Goal: Connect with others: Connect with others

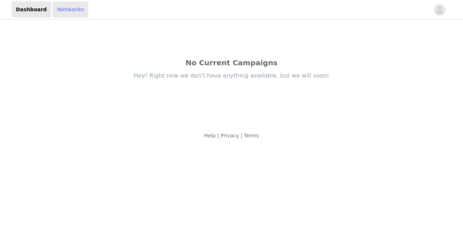
click at [65, 10] on link "Networks" at bounding box center [70, 9] width 36 height 16
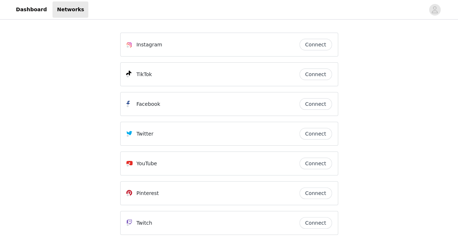
click at [318, 71] on button "Connect" at bounding box center [315, 74] width 33 height 12
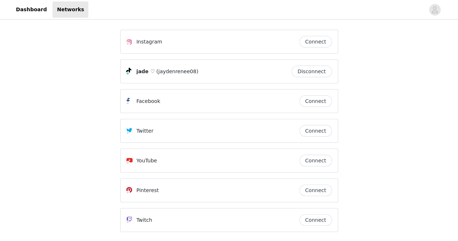
scroll to position [8, 0]
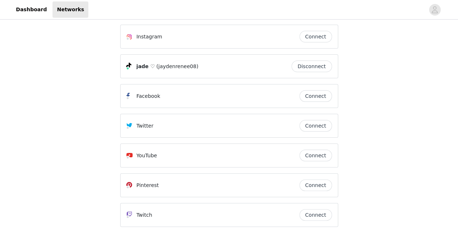
click at [311, 182] on button "Connect" at bounding box center [315, 185] width 33 height 12
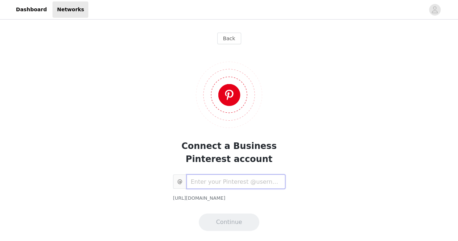
click at [260, 180] on input "text" at bounding box center [235, 181] width 99 height 14
paste input "[URL][DOMAIN_NAME]"
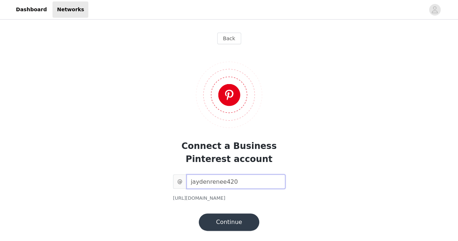
type input "jaydenrenee420"
click at [248, 220] on button "Continue" at bounding box center [229, 221] width 61 height 17
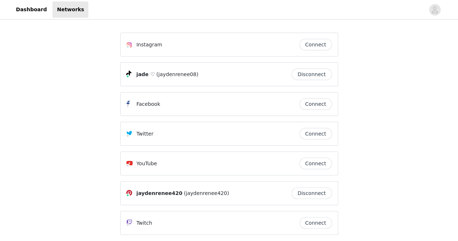
scroll to position [31, 0]
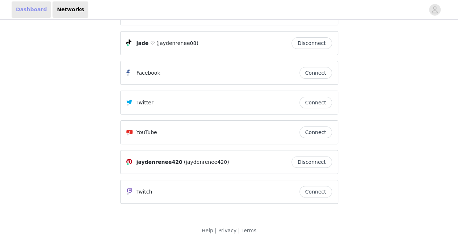
click at [34, 14] on link "Dashboard" at bounding box center [31, 9] width 39 height 16
